Goal: Use online tool/utility: Utilize a website feature to perform a specific function

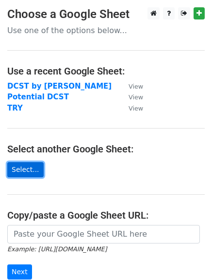
click at [33, 166] on link "Select..." at bounding box center [25, 169] width 36 height 15
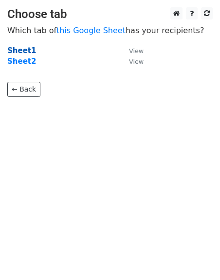
click at [26, 51] on strong "Sheet1" at bounding box center [21, 50] width 29 height 9
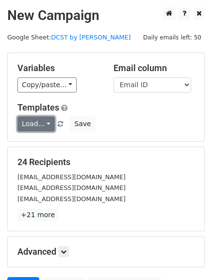
click at [35, 130] on link "Load..." at bounding box center [35, 123] width 37 height 15
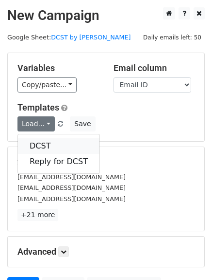
click at [42, 148] on link "DCST" at bounding box center [59, 146] width 82 height 16
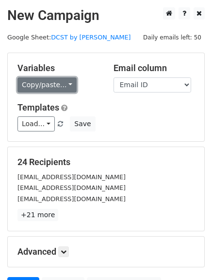
click at [48, 90] on link "Copy/paste..." at bounding box center [46, 84] width 59 height 15
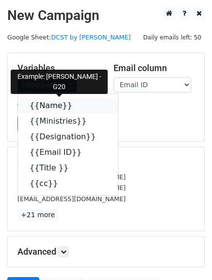
click at [47, 104] on link "{{Name}}" at bounding box center [68, 106] width 100 height 16
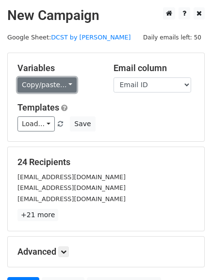
click at [53, 84] on link "Copy/paste..." at bounding box center [46, 84] width 59 height 15
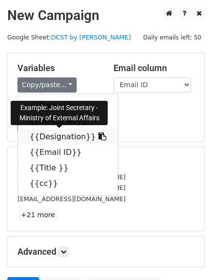
click at [60, 137] on link "{{Designation}}" at bounding box center [68, 137] width 100 height 16
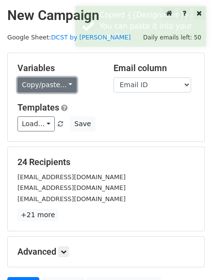
click at [39, 89] on link "Copy/paste..." at bounding box center [46, 84] width 59 height 15
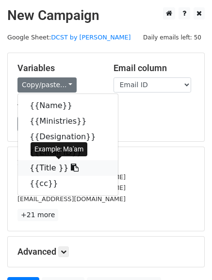
click at [46, 165] on link "{{Title }}" at bounding box center [68, 168] width 100 height 16
